Goal: Task Accomplishment & Management: Complete application form

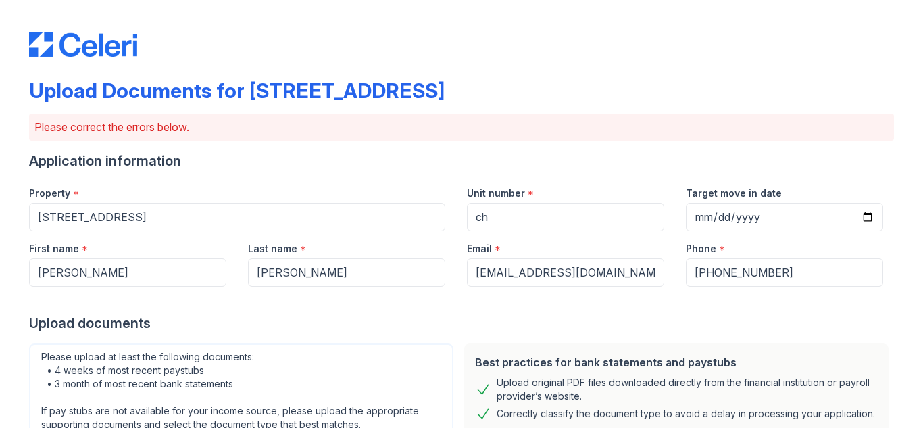
scroll to position [509, 0]
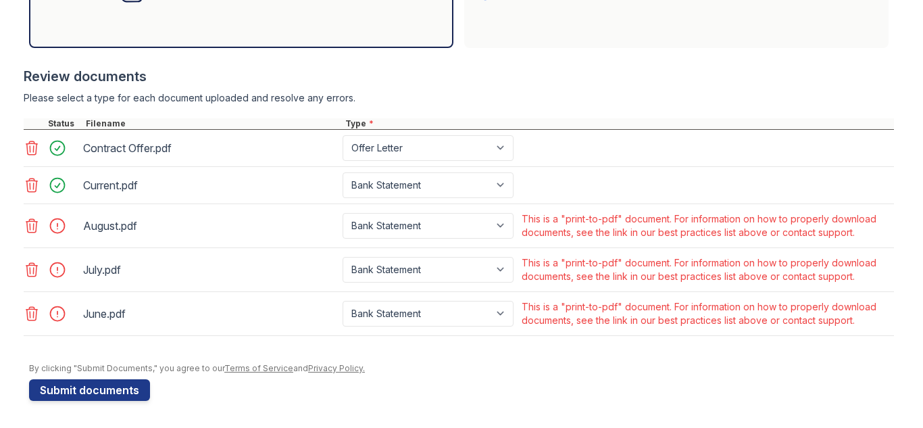
click at [31, 224] on icon at bounding box center [32, 226] width 16 height 16
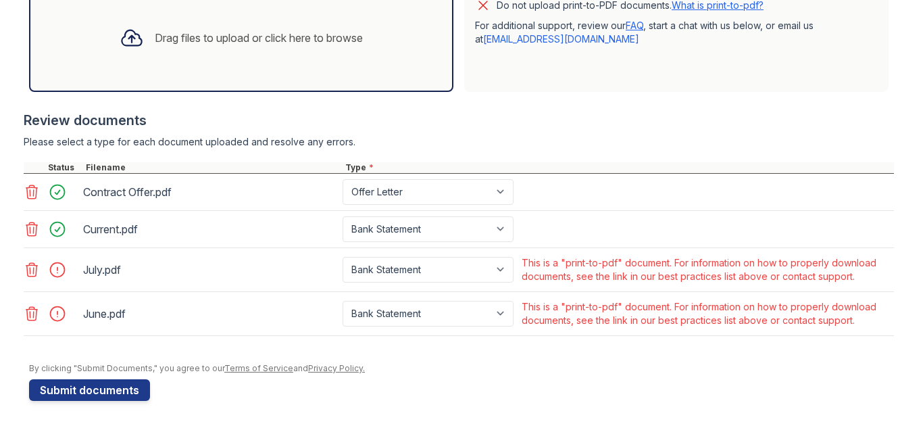
click at [32, 263] on icon at bounding box center [31, 270] width 11 height 14
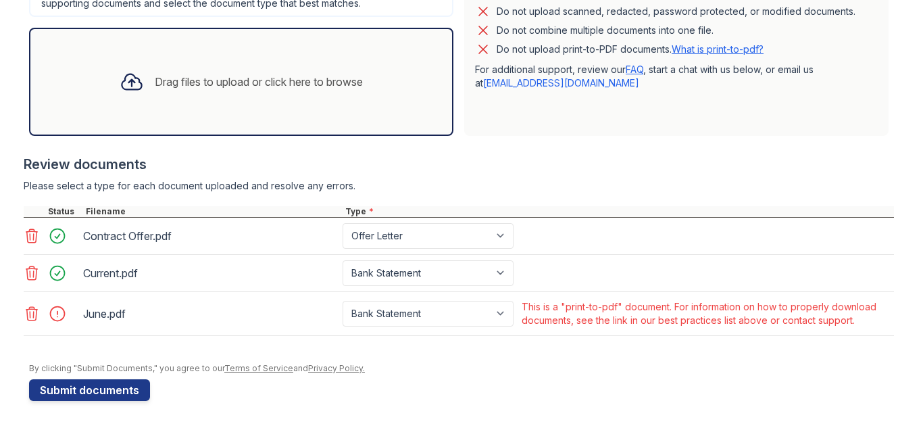
click at [32, 311] on icon at bounding box center [32, 313] width 16 height 16
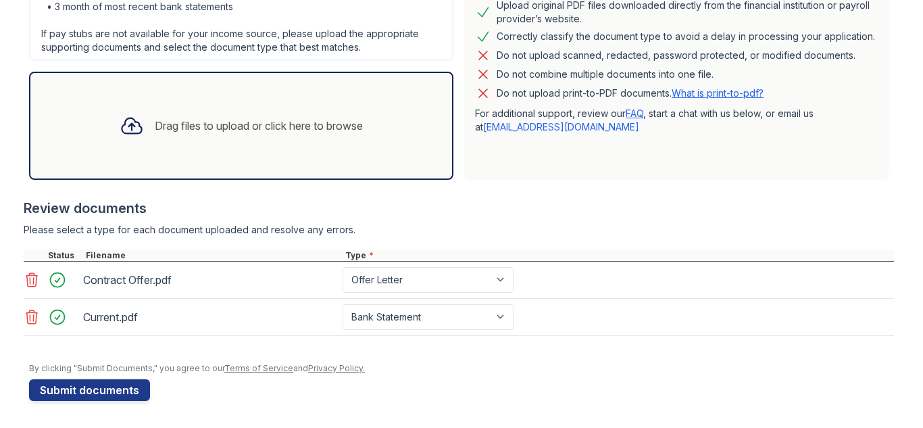
scroll to position [54, 0]
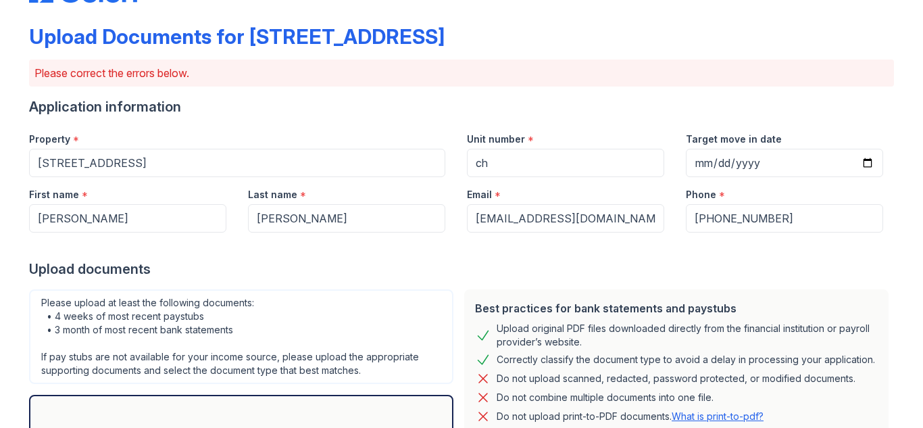
click at [386, 300] on div "Please upload at least the following documents: • 4 weeks of most recent paystu…" at bounding box center [241, 336] width 424 height 95
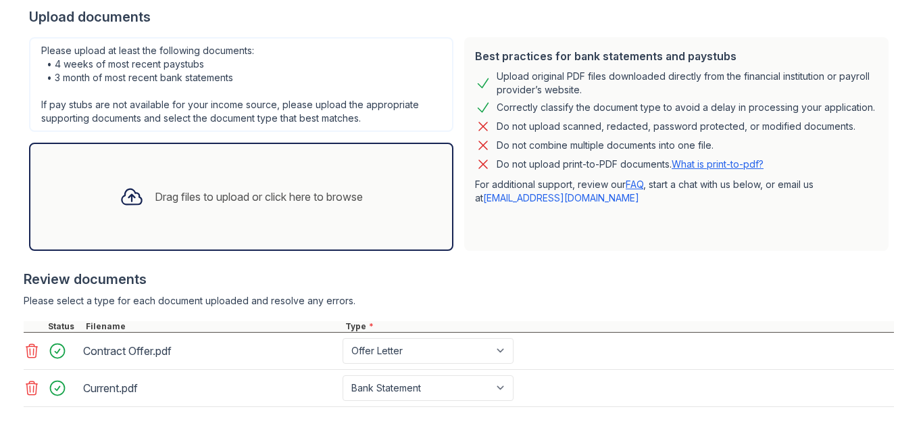
scroll to position [377, 0]
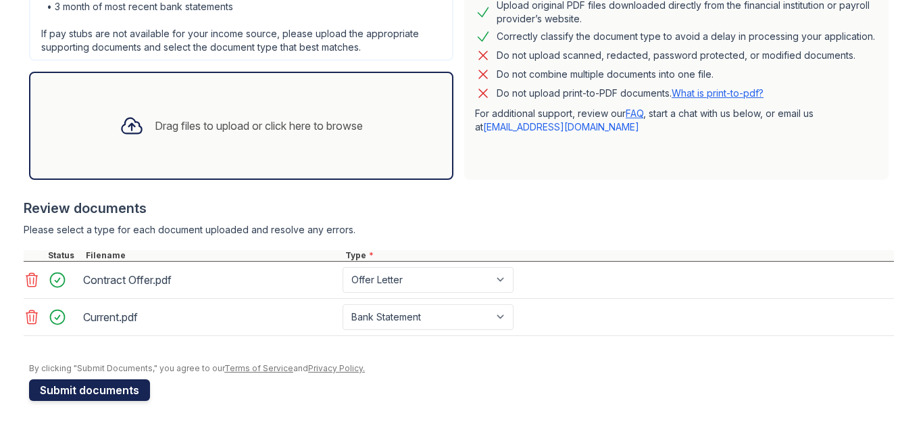
click at [126, 392] on button "Submit documents" at bounding box center [89, 390] width 121 height 22
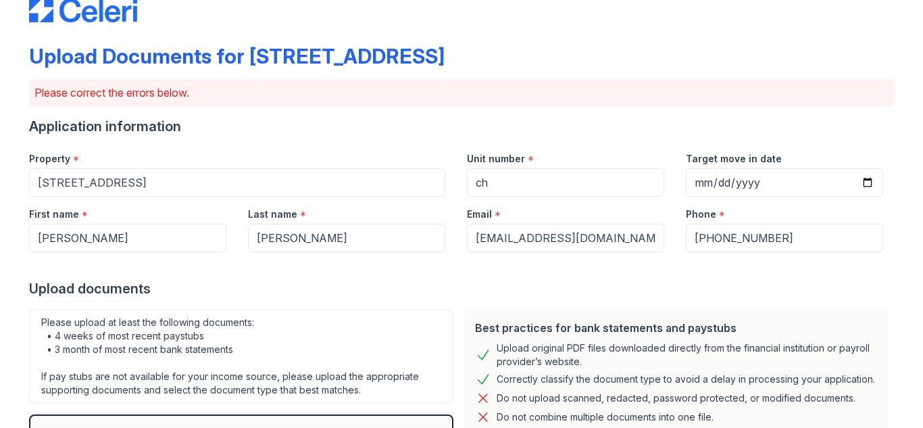
scroll to position [0, 0]
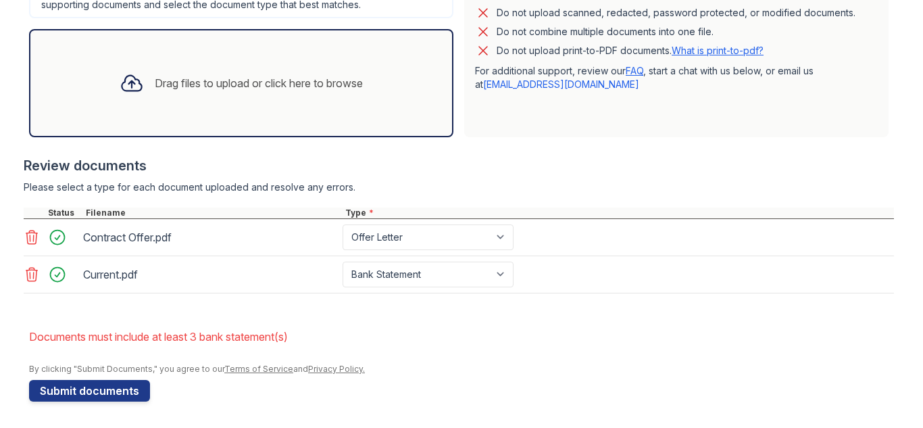
scroll to position [420, 0]
click at [206, 94] on div "Drag files to upload or click here to browse" at bounding box center [241, 82] width 265 height 46
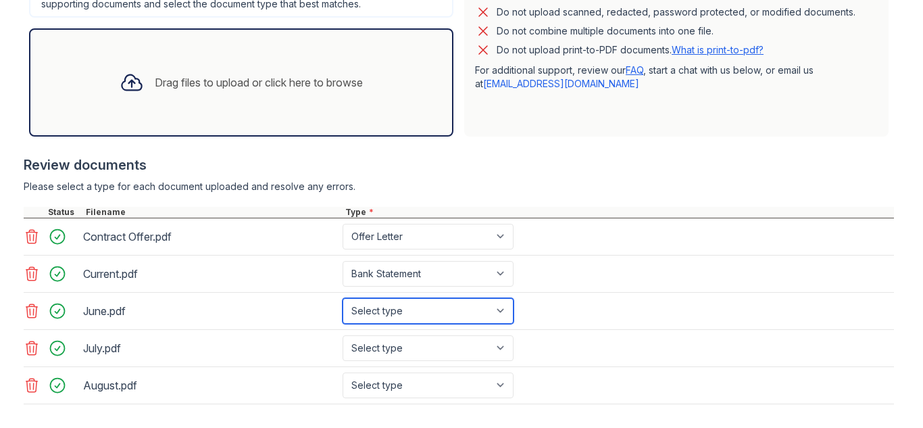
click at [495, 313] on select "Select type Paystub Bank Statement Offer Letter Tax Documents Benefit Award Let…" at bounding box center [427, 311] width 171 height 26
select select "bank_statement"
click at [342, 298] on select "Select type Paystub Bank Statement Offer Letter Tax Documents Benefit Award Let…" at bounding box center [427, 311] width 171 height 26
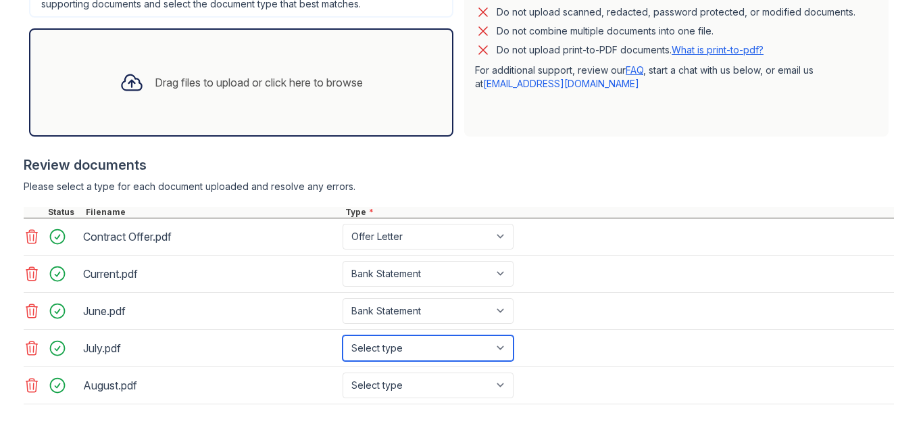
click at [495, 351] on select "Select type Paystub Bank Statement Offer Letter Tax Documents Benefit Award Let…" at bounding box center [427, 348] width 171 height 26
select select "bank_statement"
click at [342, 335] on select "Select type Paystub Bank Statement Offer Letter Tax Documents Benefit Award Let…" at bounding box center [427, 348] width 171 height 26
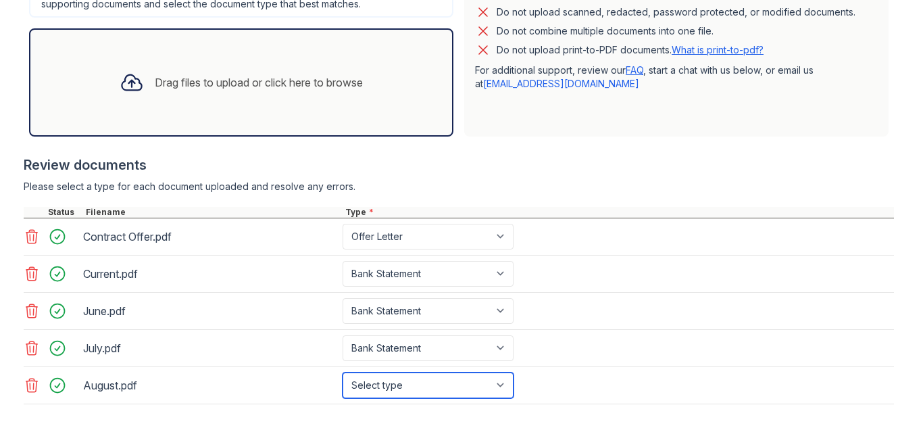
click at [503, 383] on select "Select type Paystub Bank Statement Offer Letter Tax Documents Benefit Award Let…" at bounding box center [427, 385] width 171 height 26
select select "bank_statement"
click at [342, 372] on select "Select type Paystub Bank Statement Offer Letter Tax Documents Benefit Award Let…" at bounding box center [427, 385] width 171 height 26
click at [811, 192] on div "Please select a type for each document uploaded and resolve any errors." at bounding box center [459, 187] width 870 height 14
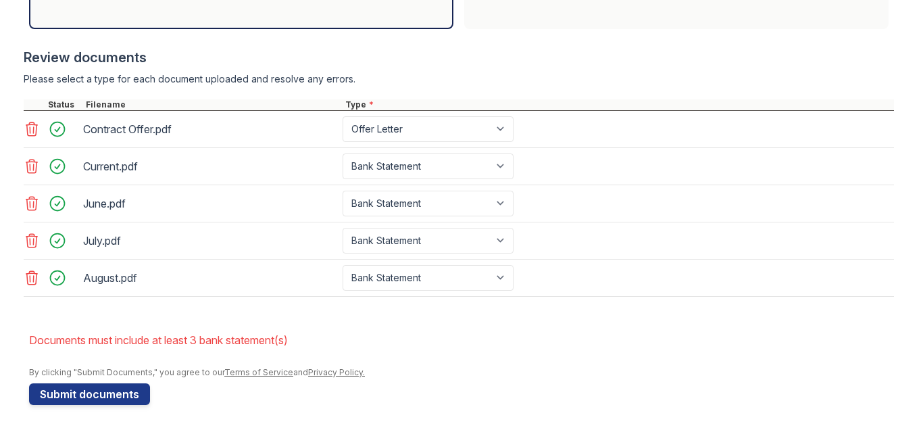
scroll to position [532, 0]
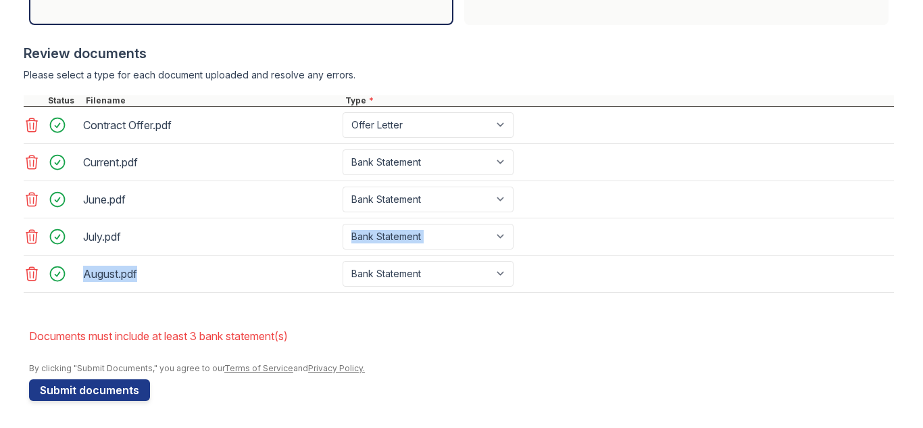
drag, startPoint x: 159, startPoint y: 280, endPoint x: 164, endPoint y: 245, distance: 36.1
click at [164, 245] on div "Contract Offer.pdf Paystub Bank Statement Offer Letter Tax Documents Benefit Aw…" at bounding box center [459, 200] width 870 height 186
click at [175, 258] on div "August.pdf Select type Paystub Bank Statement Offer Letter Tax Documents Benefi…" at bounding box center [459, 273] width 870 height 37
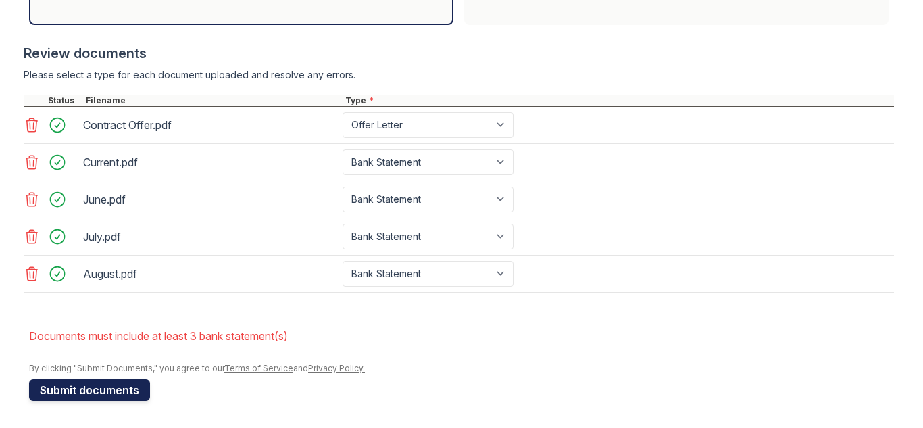
click at [115, 385] on button "Submit documents" at bounding box center [89, 390] width 121 height 22
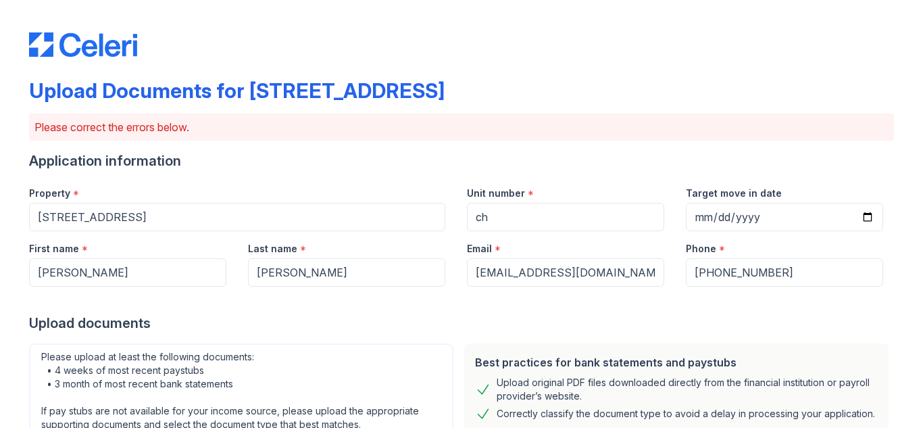
click at [399, 306] on div at bounding box center [461, 299] width 865 height 27
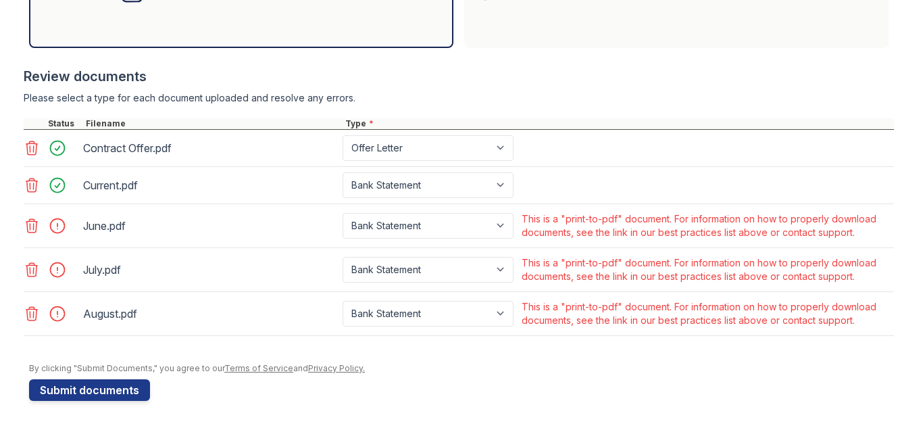
click at [32, 226] on icon at bounding box center [32, 226] width 16 height 16
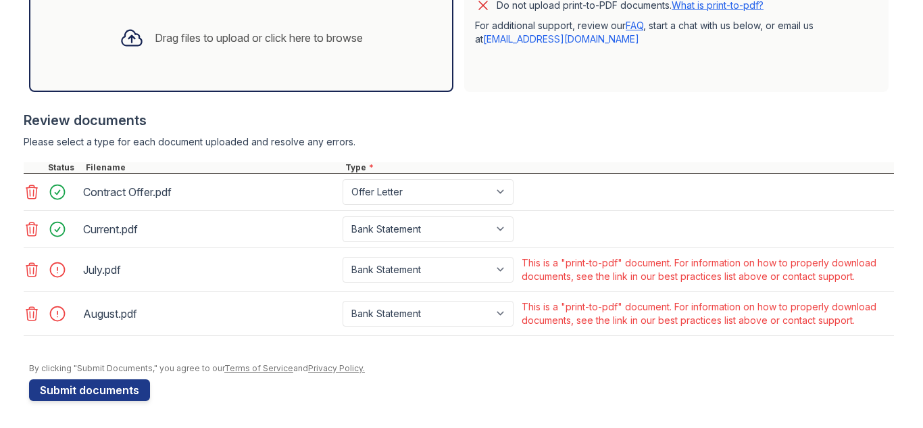
click at [32, 272] on icon at bounding box center [32, 269] width 16 height 16
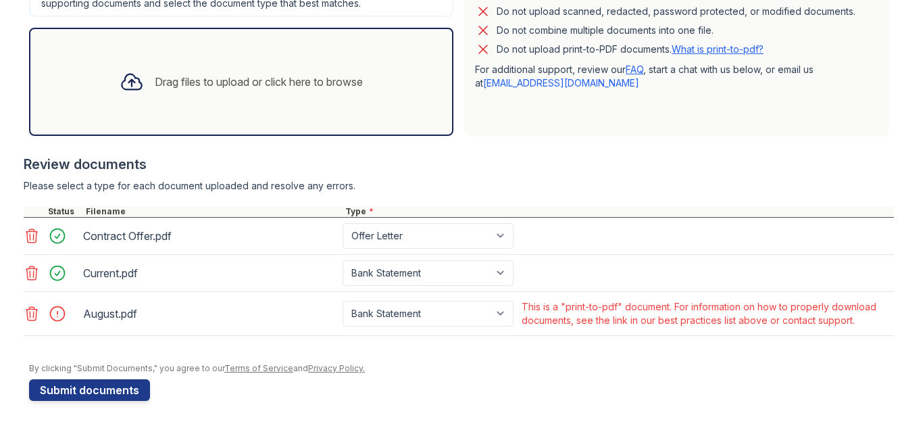
click at [33, 311] on icon at bounding box center [31, 314] width 11 height 14
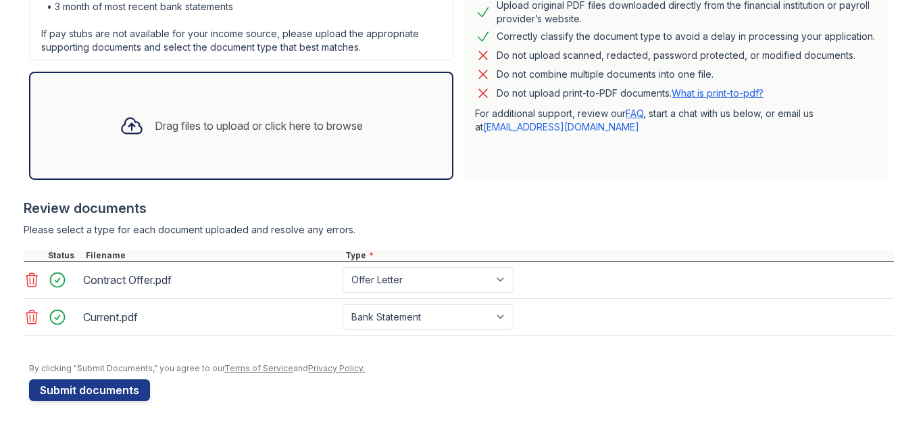
click at [134, 122] on icon at bounding box center [132, 126] width 20 height 16
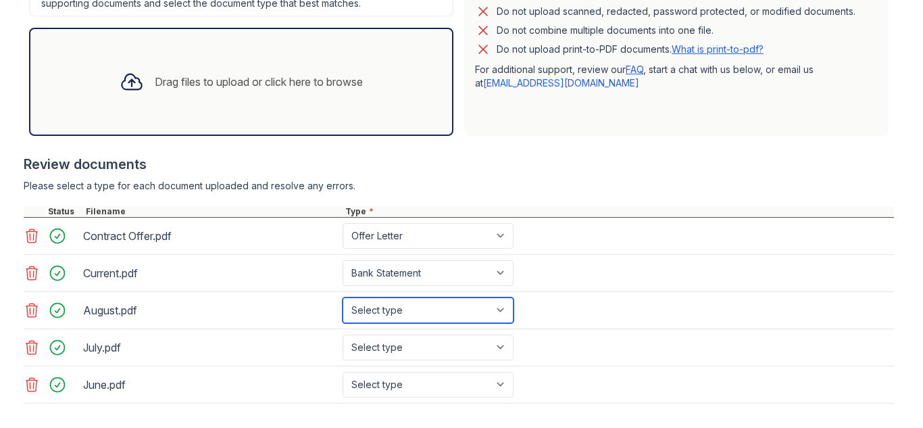
click at [477, 307] on select "Select type Paystub Bank Statement Offer Letter Tax Documents Benefit Award Let…" at bounding box center [427, 310] width 171 height 26
select select "bank_statement"
click at [342, 297] on select "Select type Paystub Bank Statement Offer Letter Tax Documents Benefit Award Let…" at bounding box center [427, 310] width 171 height 26
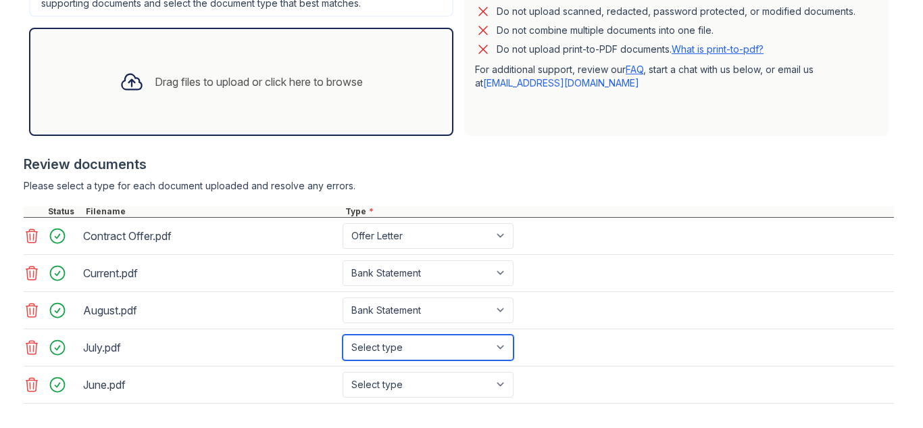
click at [411, 344] on select "Select type Paystub Bank Statement Offer Letter Tax Documents Benefit Award Let…" at bounding box center [427, 347] width 171 height 26
select select "bank_statement"
click at [342, 334] on select "Select type Paystub Bank Statement Offer Letter Tax Documents Benefit Award Let…" at bounding box center [427, 347] width 171 height 26
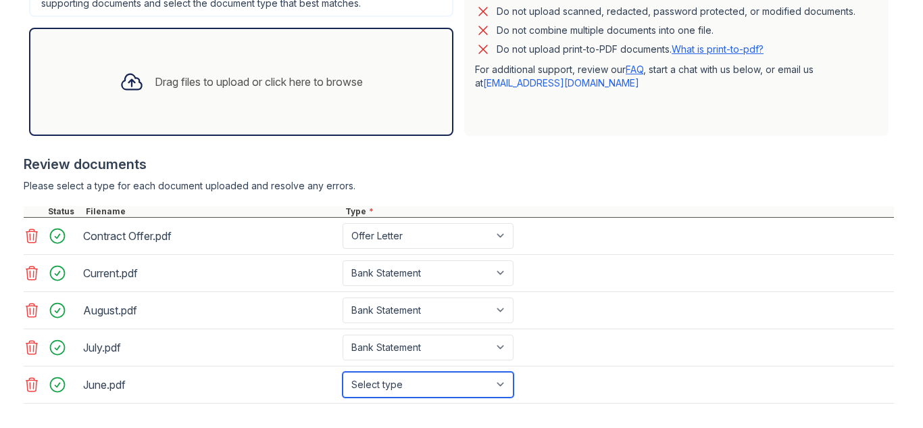
click at [403, 379] on select "Select type Paystub Bank Statement Offer Letter Tax Documents Benefit Award Let…" at bounding box center [427, 385] width 171 height 26
select select "bank_statement"
click at [342, 372] on select "Select type Paystub Bank Statement Offer Letter Tax Documents Benefit Award Let…" at bounding box center [427, 385] width 171 height 26
click at [534, 197] on div at bounding box center [459, 200] width 870 height 14
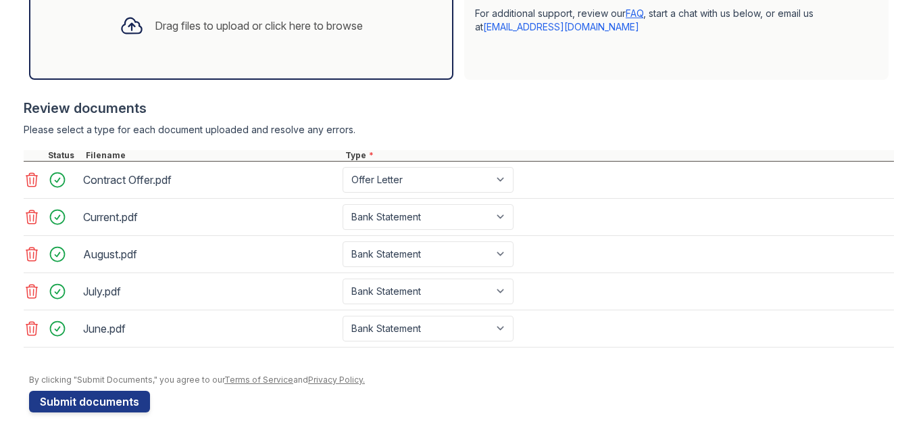
scroll to position [488, 0]
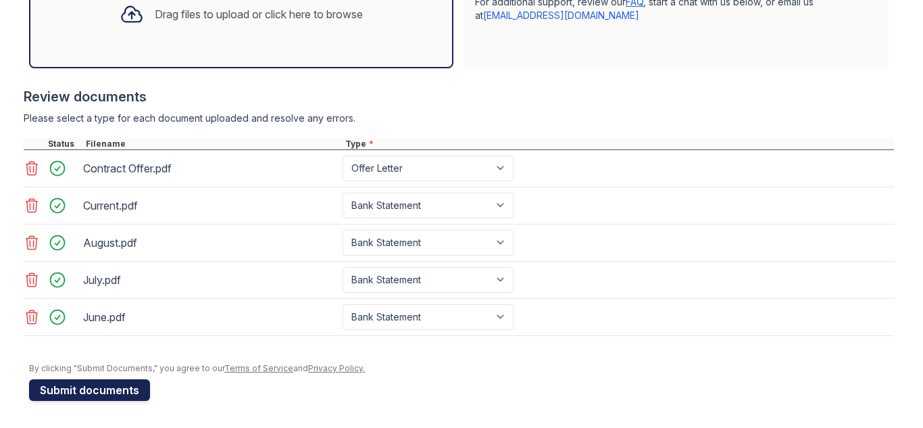
click at [111, 385] on button "Submit documents" at bounding box center [89, 390] width 121 height 22
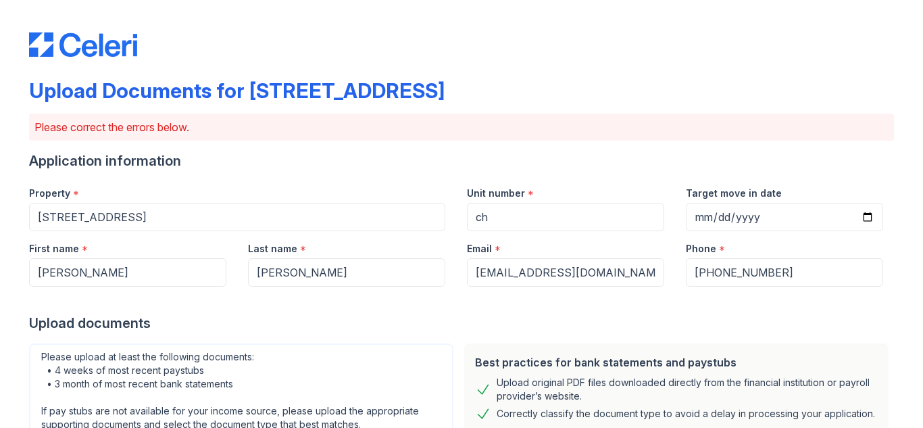
click at [374, 343] on div "Please upload at least the following documents: • 4 weeks of most recent paystu…" at bounding box center [241, 390] width 424 height 95
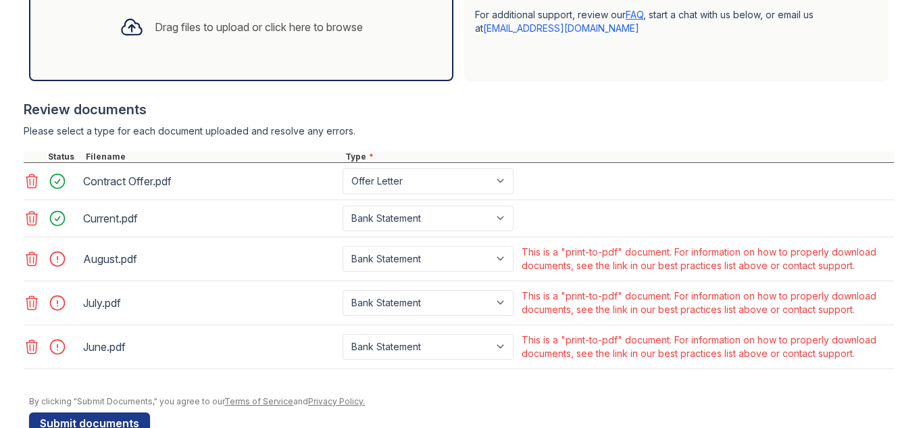
scroll to position [509, 0]
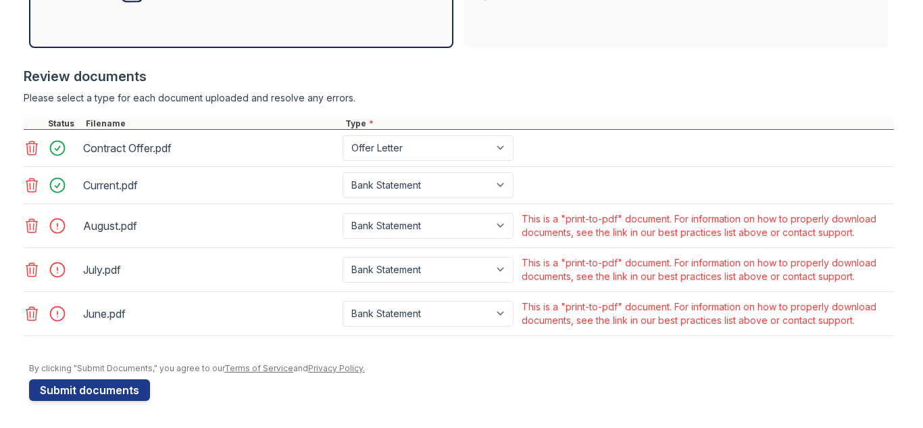
click at [31, 313] on icon at bounding box center [32, 313] width 16 height 16
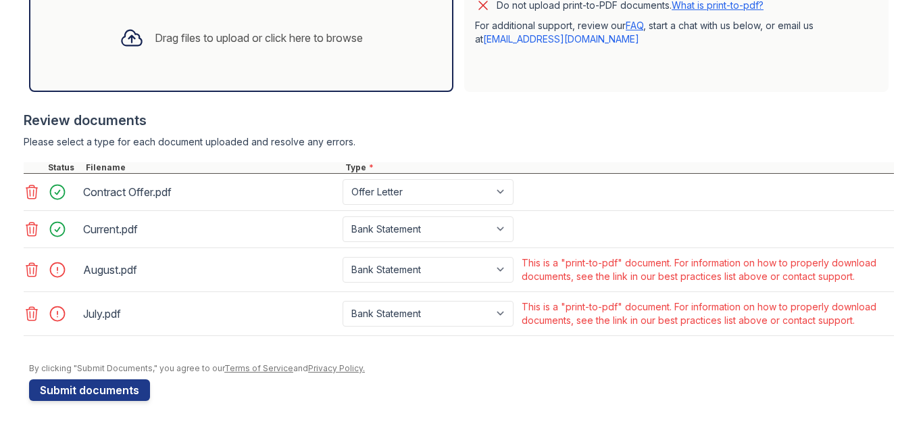
click at [34, 322] on div at bounding box center [33, 313] width 19 height 19
click at [32, 272] on icon at bounding box center [32, 269] width 16 height 16
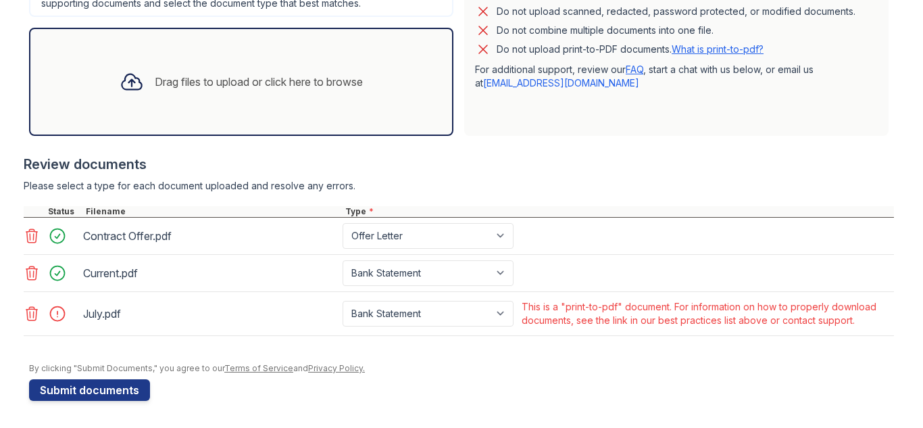
scroll to position [421, 0]
click at [33, 315] on icon at bounding box center [31, 314] width 11 height 14
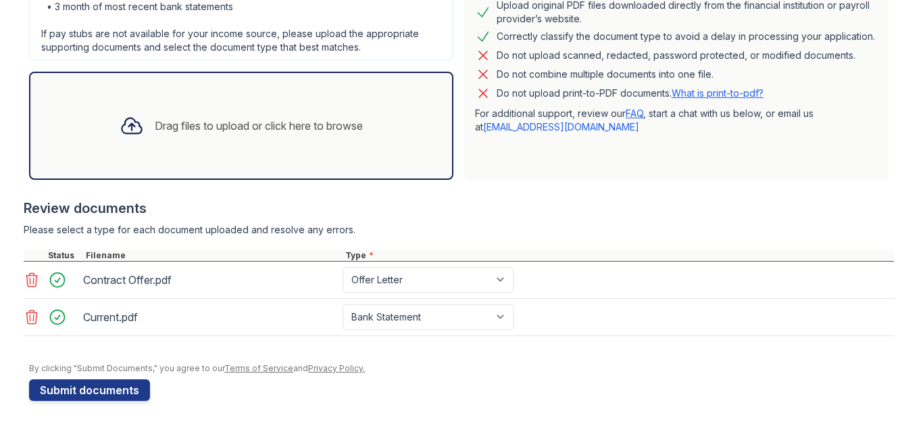
scroll to position [377, 0]
click at [149, 141] on div "Drag files to upload or click here to browse" at bounding box center [241, 126] width 265 height 46
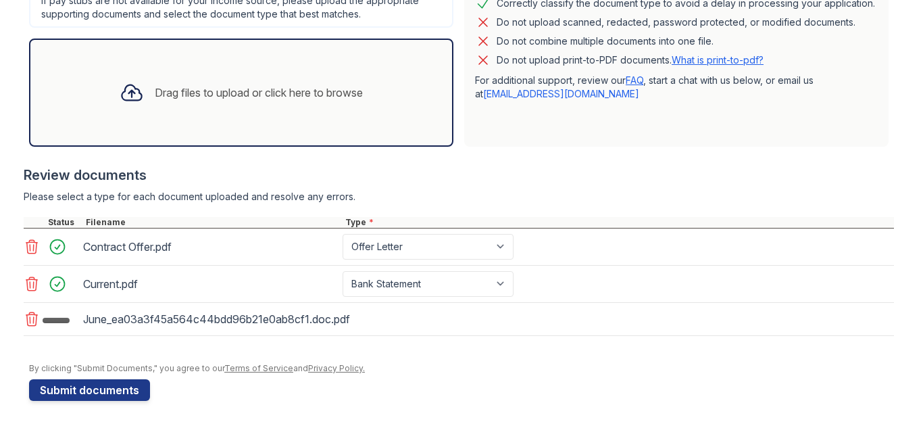
scroll to position [414, 0]
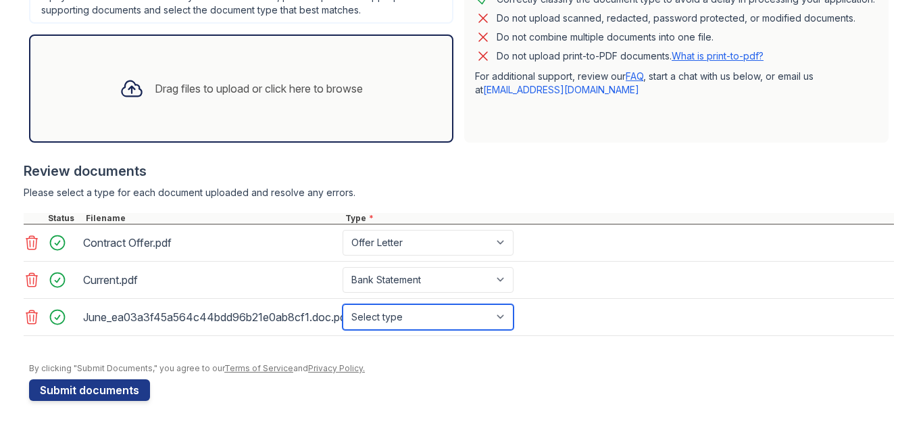
click at [430, 313] on select "Select type Paystub Bank Statement Offer Letter Tax Documents Benefit Award Let…" at bounding box center [427, 317] width 171 height 26
select select "bank_statement"
click at [342, 304] on select "Select type Paystub Bank Statement Offer Letter Tax Documents Benefit Award Let…" at bounding box center [427, 317] width 171 height 26
click at [609, 396] on form "Application information Property * [STREET_ADDRESS] Unit number * ch Target mov…" at bounding box center [461, 68] width 865 height 663
click at [32, 320] on icon at bounding box center [32, 317] width 16 height 16
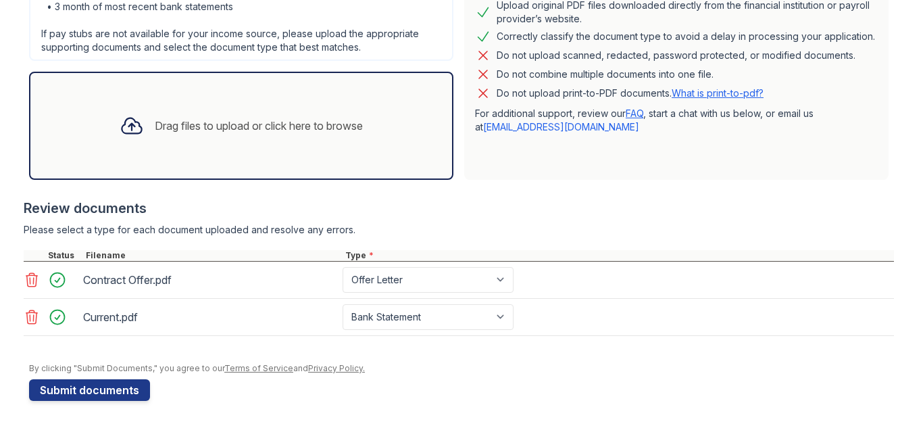
scroll to position [377, 0]
click at [120, 143] on div "Drag files to upload or click here to browse" at bounding box center [241, 126] width 265 height 46
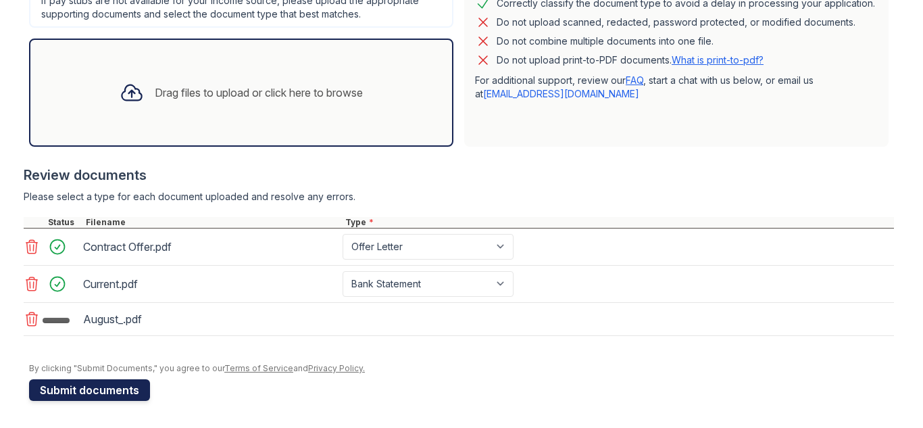
scroll to position [414, 0]
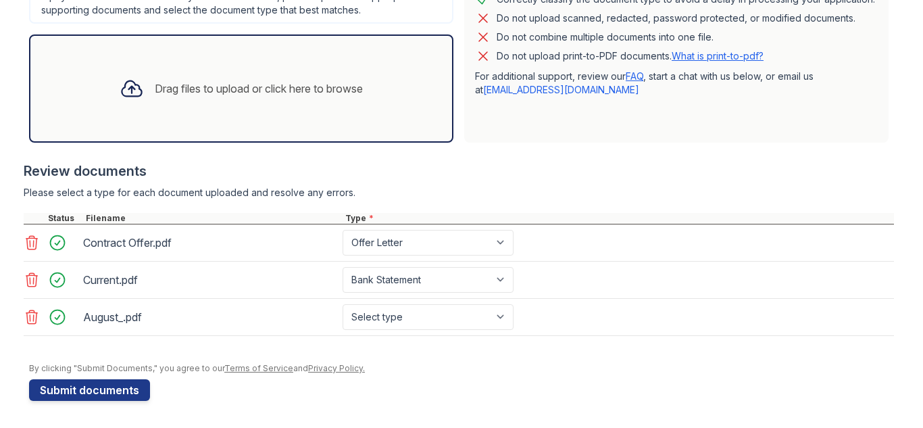
click at [120, 99] on icon at bounding box center [132, 88] width 24 height 24
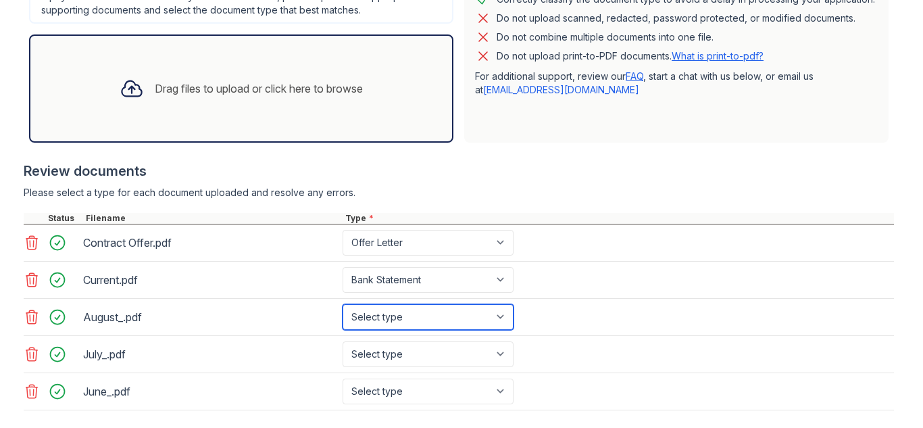
click at [501, 323] on select "Select type Paystub Bank Statement Offer Letter Tax Documents Benefit Award Let…" at bounding box center [427, 317] width 171 height 26
select select "bank_statement"
click at [342, 304] on select "Select type Paystub Bank Statement Offer Letter Tax Documents Benefit Award Let…" at bounding box center [427, 317] width 171 height 26
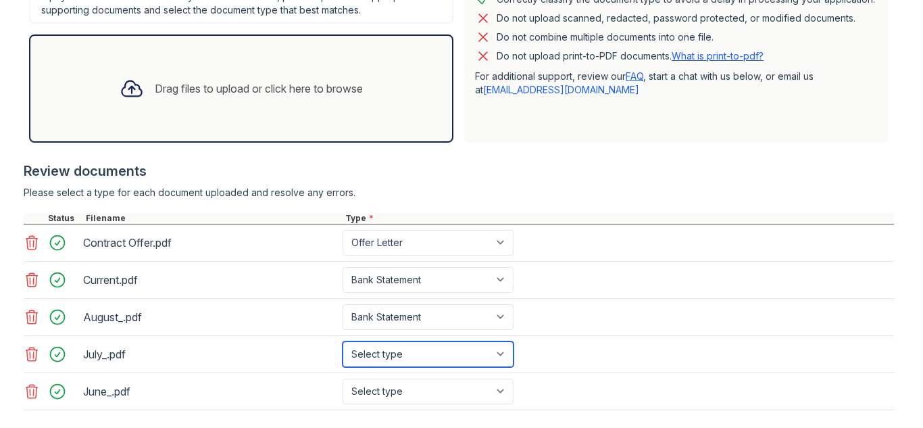
click at [489, 351] on select "Select type Paystub Bank Statement Offer Letter Tax Documents Benefit Award Let…" at bounding box center [427, 354] width 171 height 26
select select "bank_statement"
click at [342, 341] on select "Select type Paystub Bank Statement Offer Letter Tax Documents Benefit Award Let…" at bounding box center [427, 354] width 171 height 26
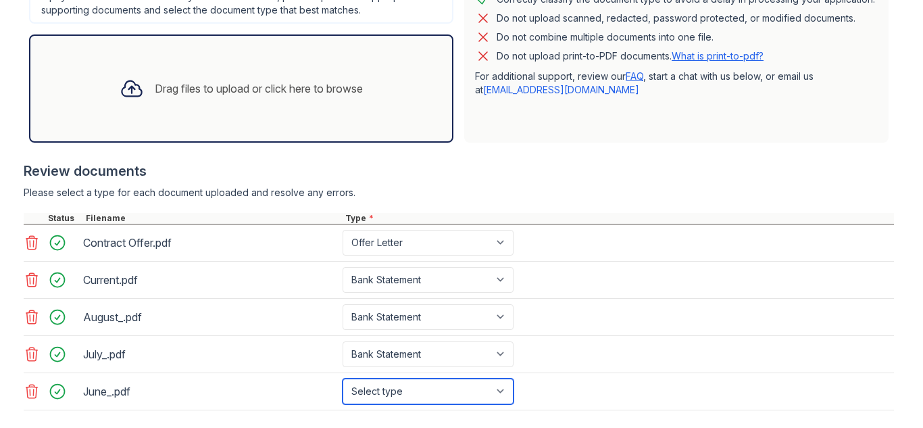
click at [502, 395] on select "Select type Paystub Bank Statement Offer Letter Tax Documents Benefit Award Let…" at bounding box center [427, 391] width 171 height 26
select select "bank_statement"
click at [342, 378] on select "Select type Paystub Bank Statement Offer Letter Tax Documents Benefit Award Let…" at bounding box center [427, 391] width 171 height 26
click at [656, 163] on div "Review documents" at bounding box center [459, 170] width 870 height 19
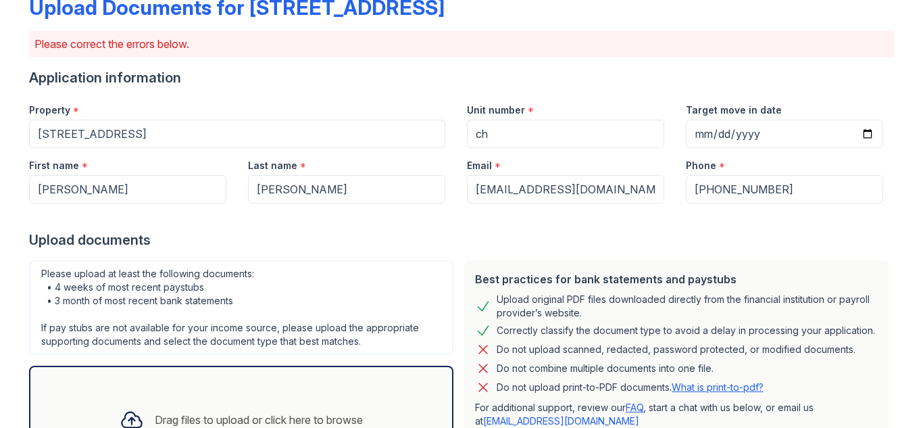
scroll to position [488, 0]
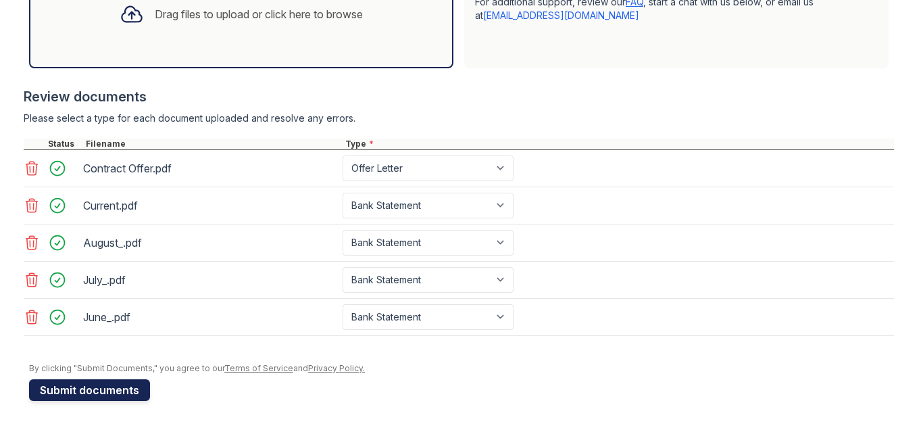
click at [70, 386] on button "Submit documents" at bounding box center [89, 390] width 121 height 22
